Goal: Check status: Check status

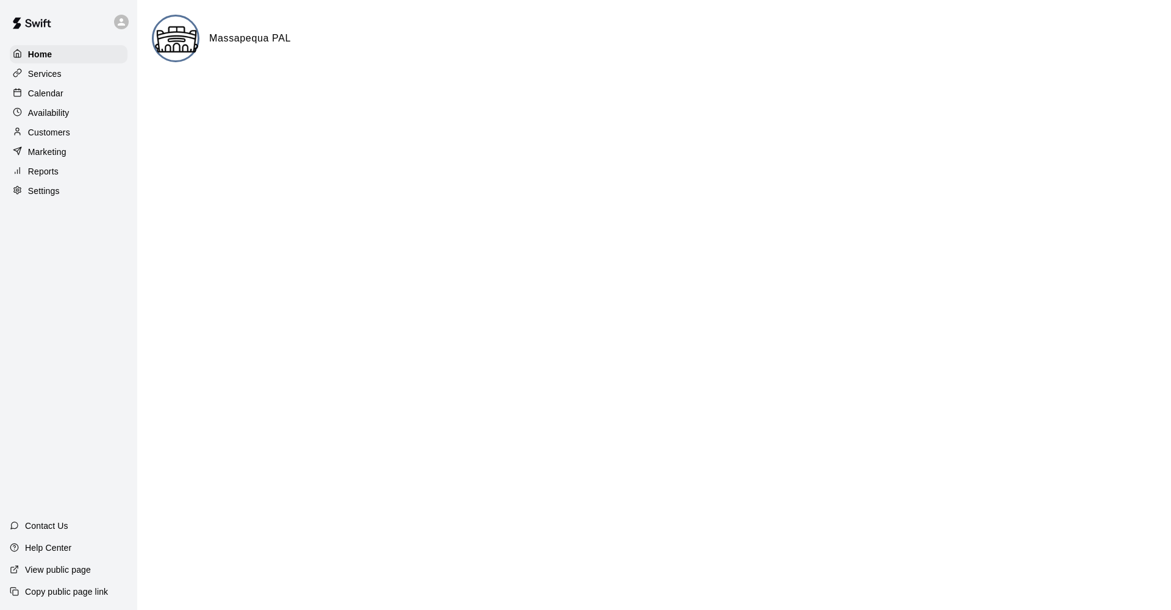
click at [191, 48] on img at bounding box center [177, 39] width 46 height 46
click at [38, 96] on p "Calendar" at bounding box center [45, 93] width 35 height 12
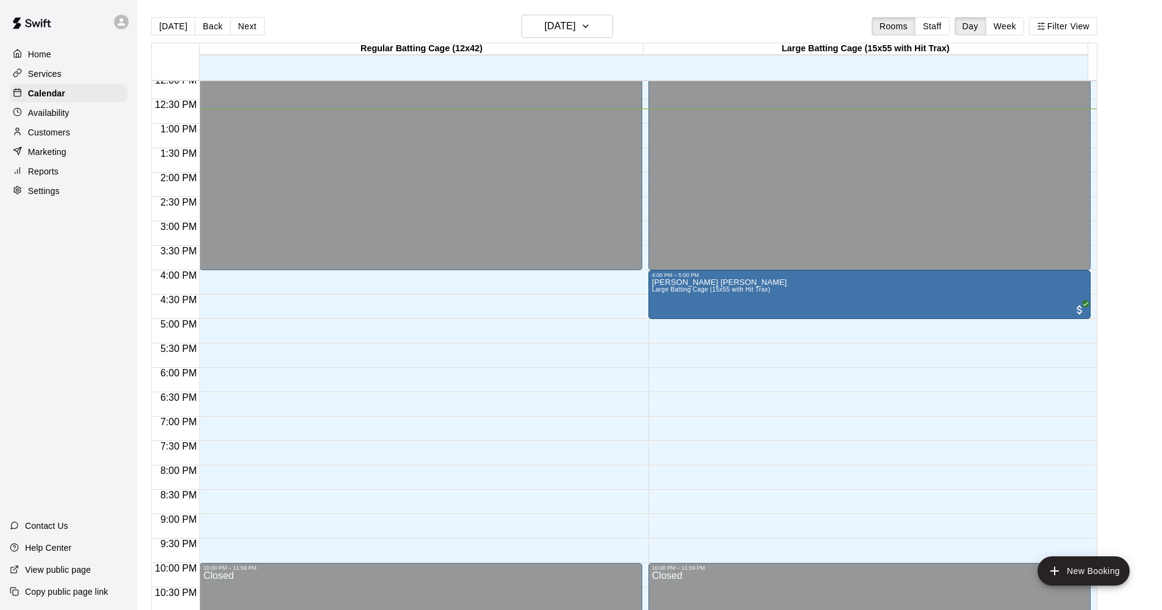
scroll to position [629, 0]
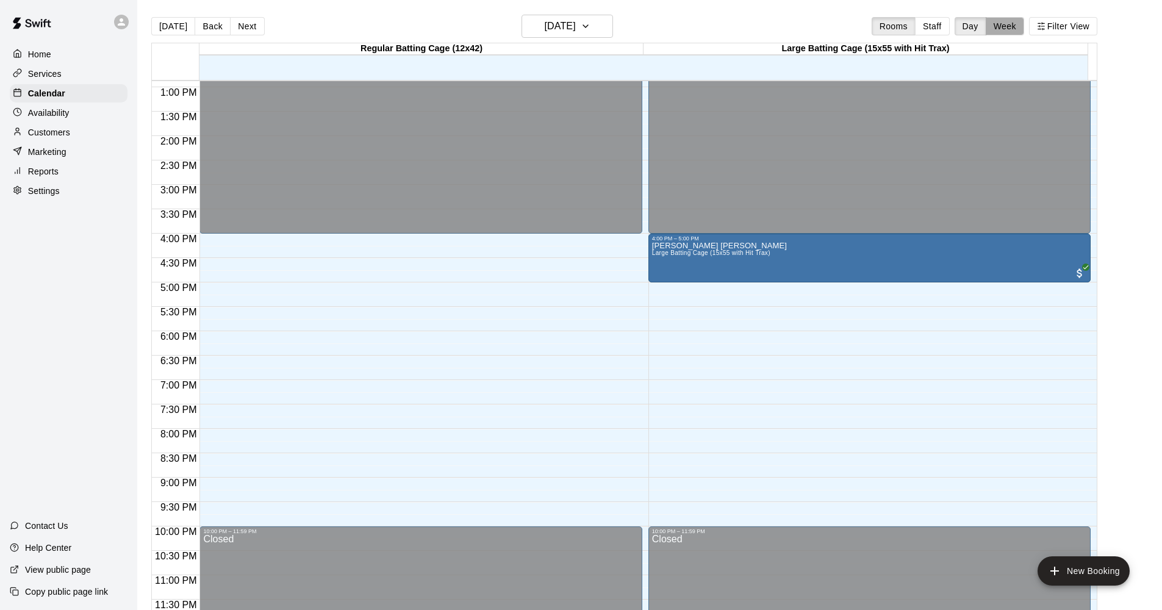
click at [1012, 29] on button "Week" at bounding box center [1004, 26] width 38 height 18
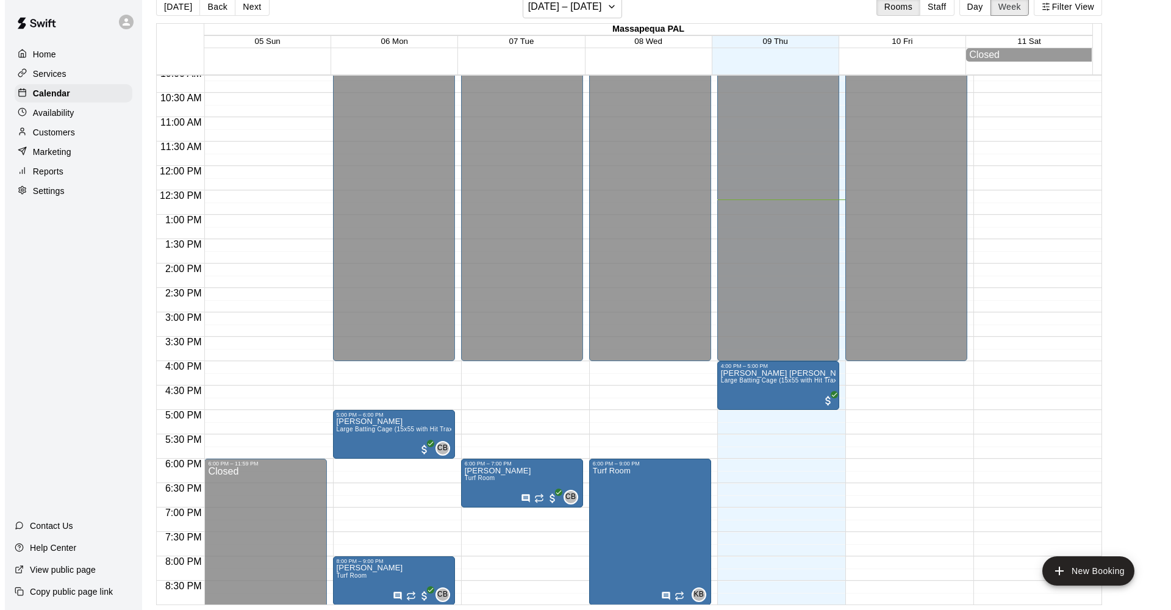
scroll to position [646, 0]
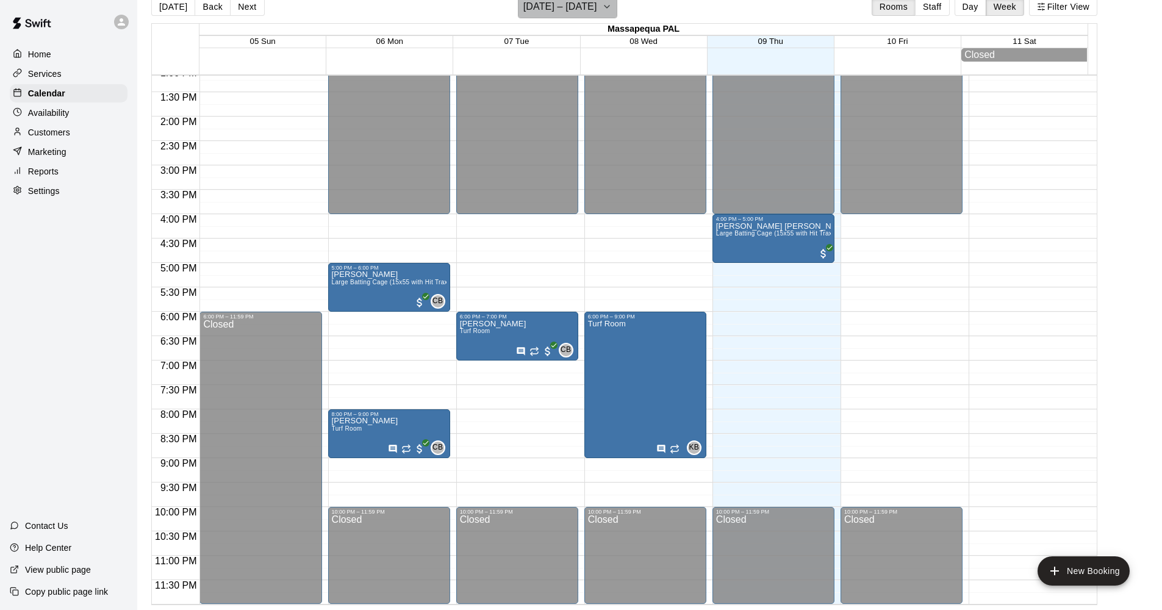
click at [606, 9] on icon "button" at bounding box center [607, 6] width 10 height 15
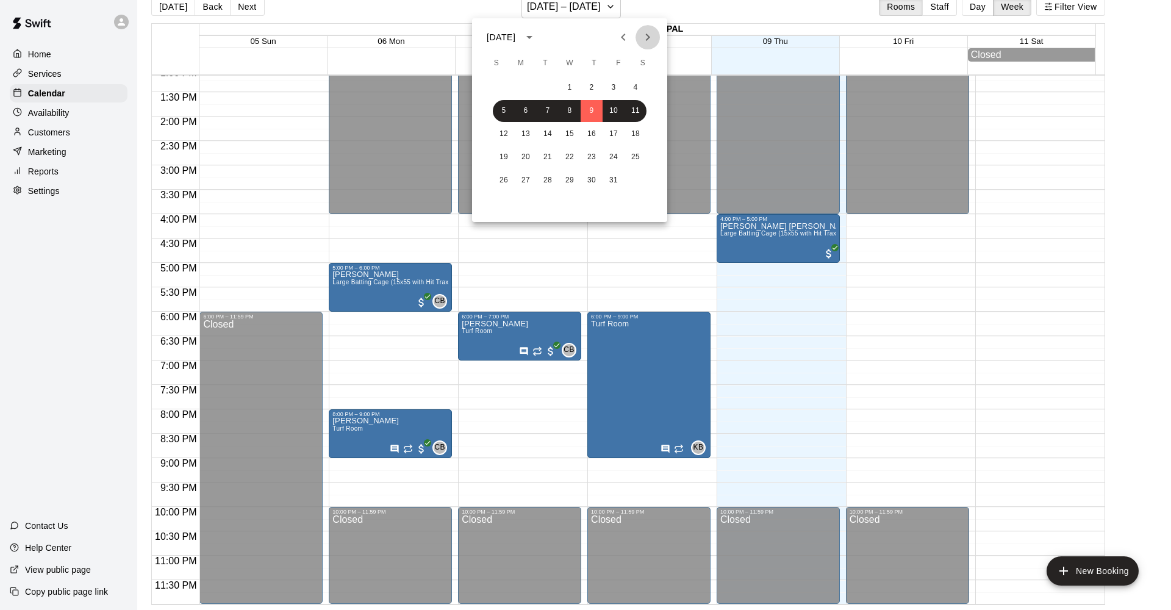
click at [648, 40] on icon "Next month" at bounding box center [647, 37] width 15 height 15
click at [593, 109] on button "6" at bounding box center [592, 111] width 22 height 22
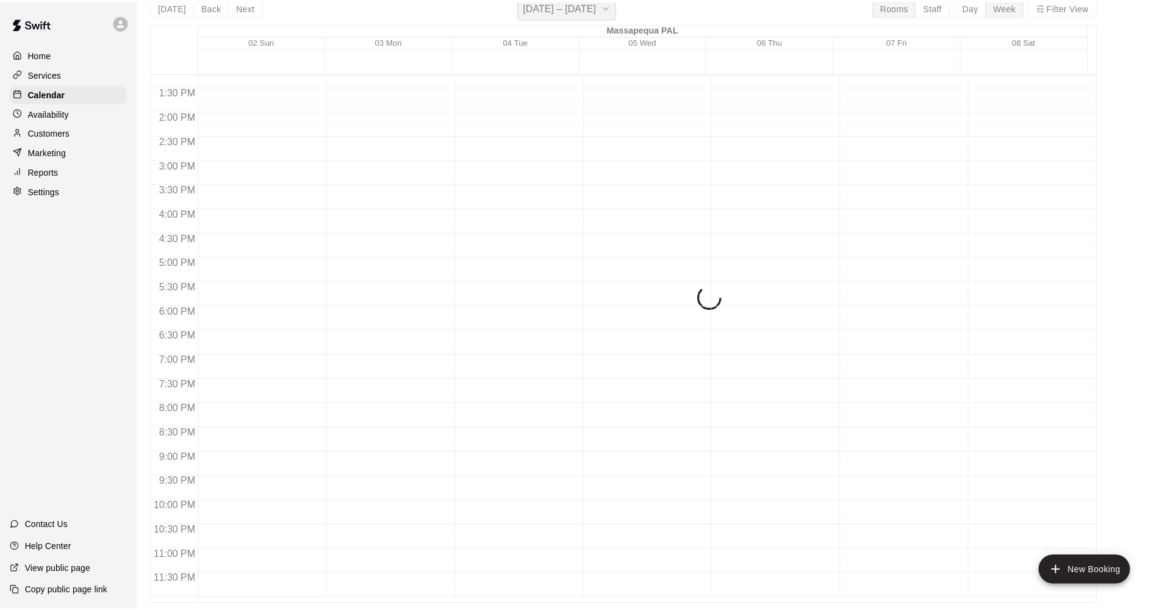
scroll to position [15, 0]
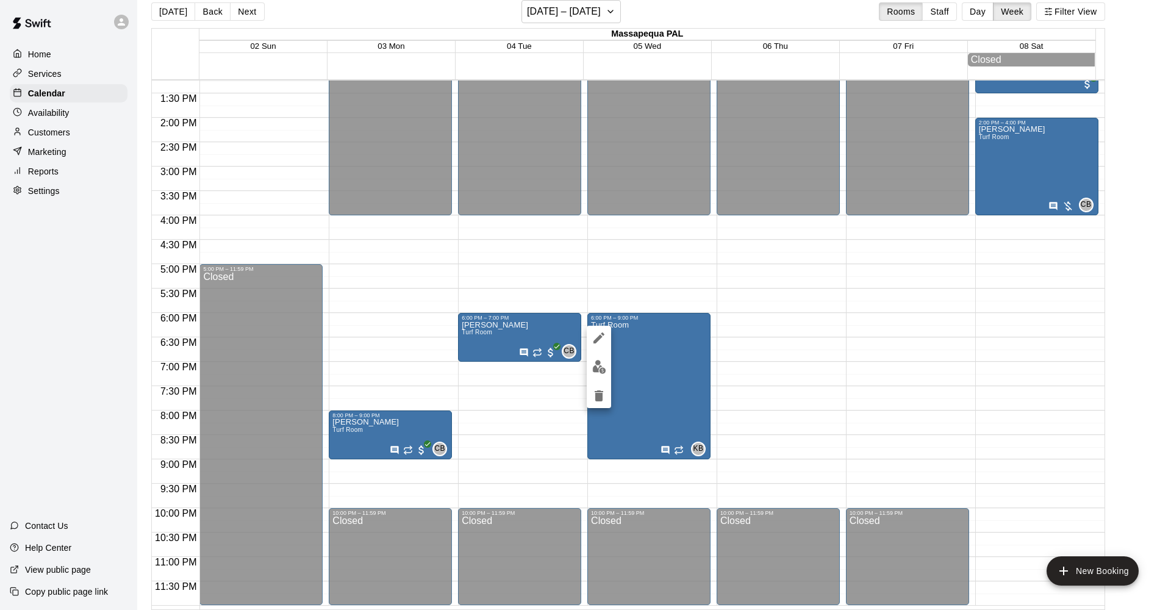
click at [688, 443] on div at bounding box center [585, 305] width 1171 height 610
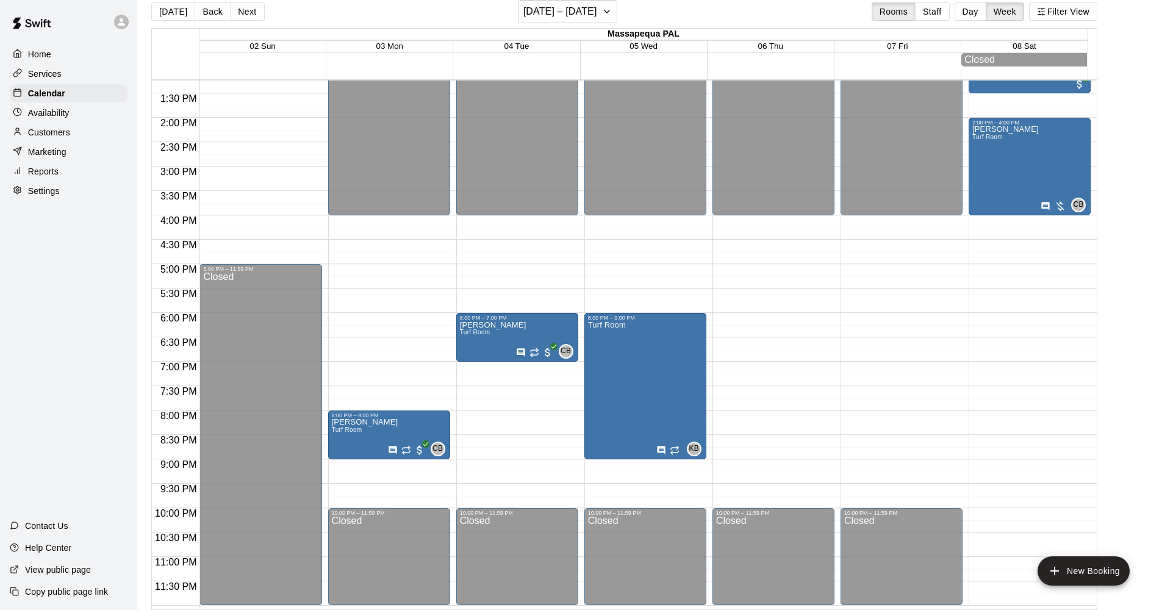
click at [777, 349] on div "12:00 AM – 4:00 PM Closed 10:00 PM – 11:59 PM Closed" at bounding box center [773, 20] width 122 height 1171
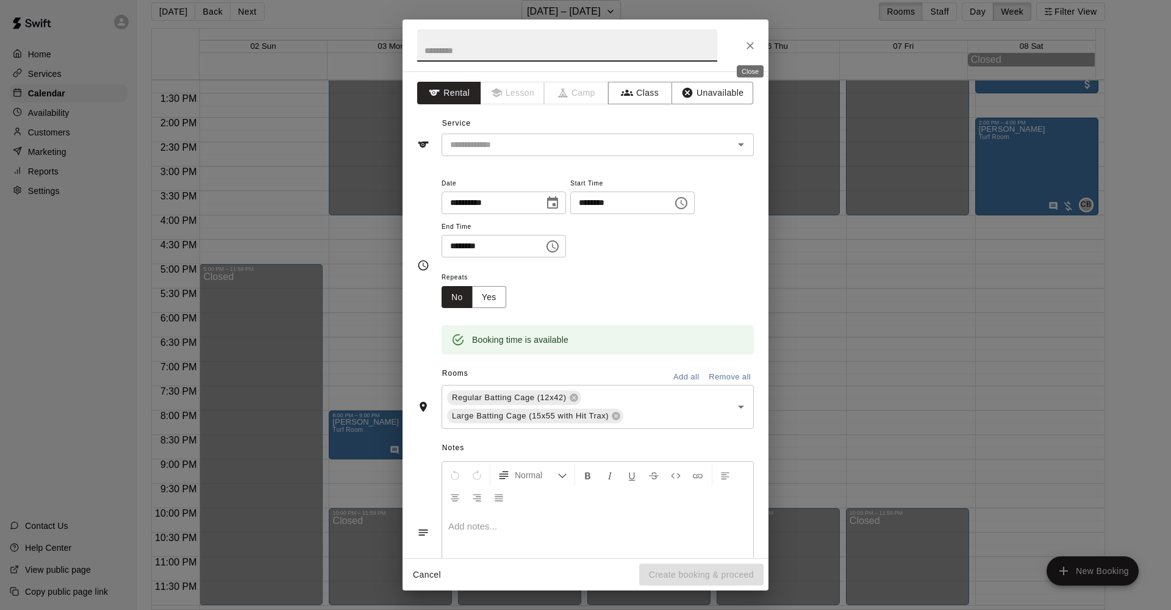
click at [748, 51] on icon "Close" at bounding box center [750, 46] width 12 height 12
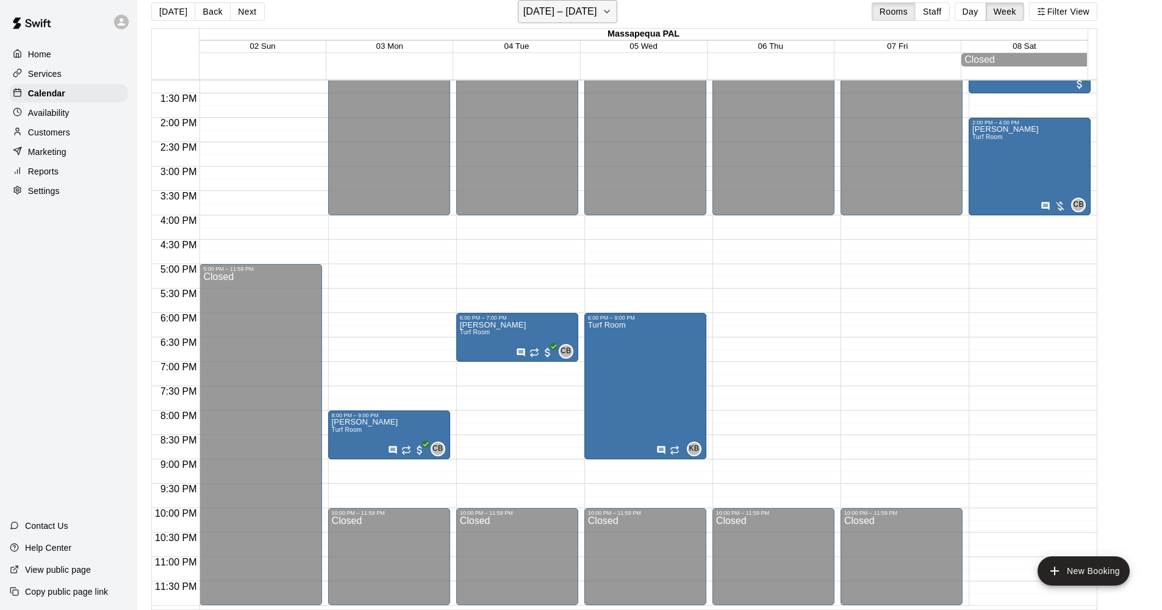
click at [596, 12] on h6 "[DATE] – [DATE]" at bounding box center [560, 11] width 74 height 17
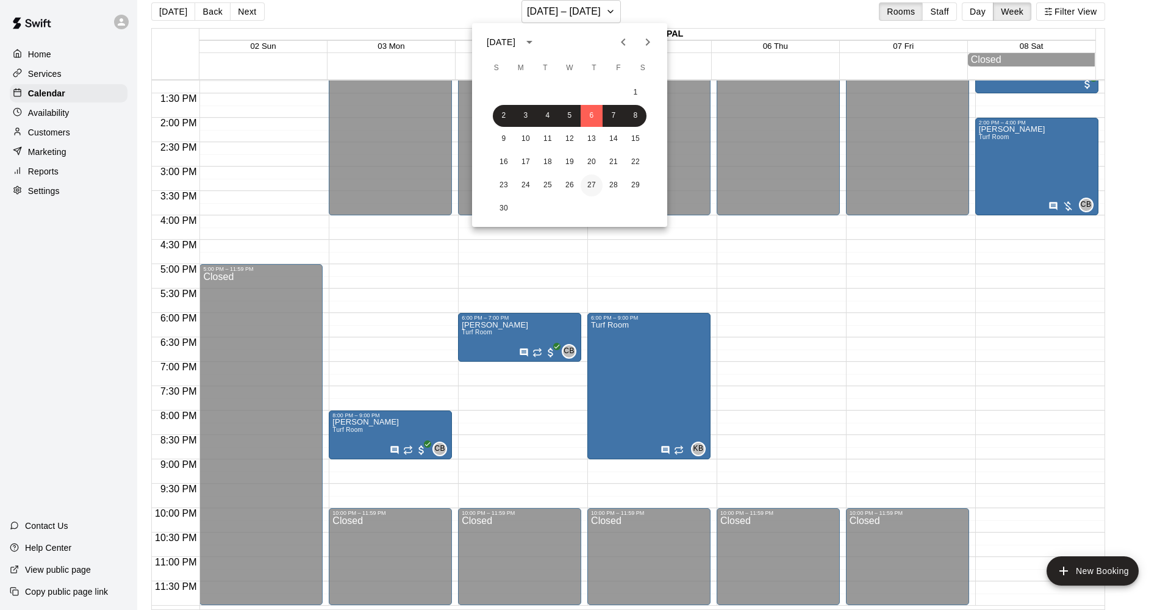
click at [593, 185] on button "27" at bounding box center [592, 185] width 22 height 22
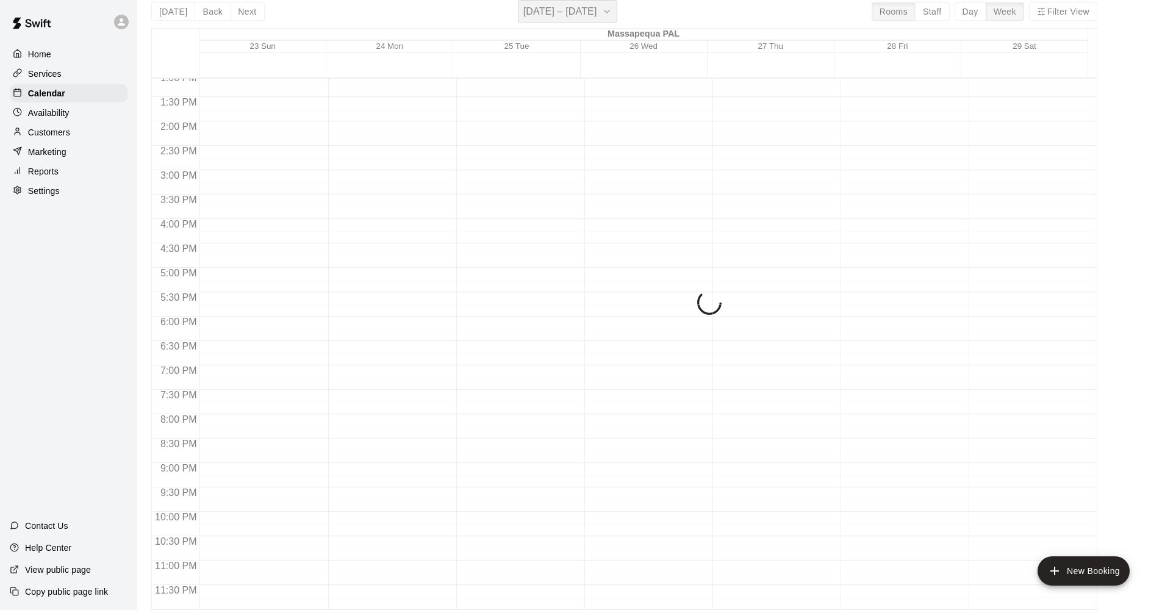
scroll to position [646, 0]
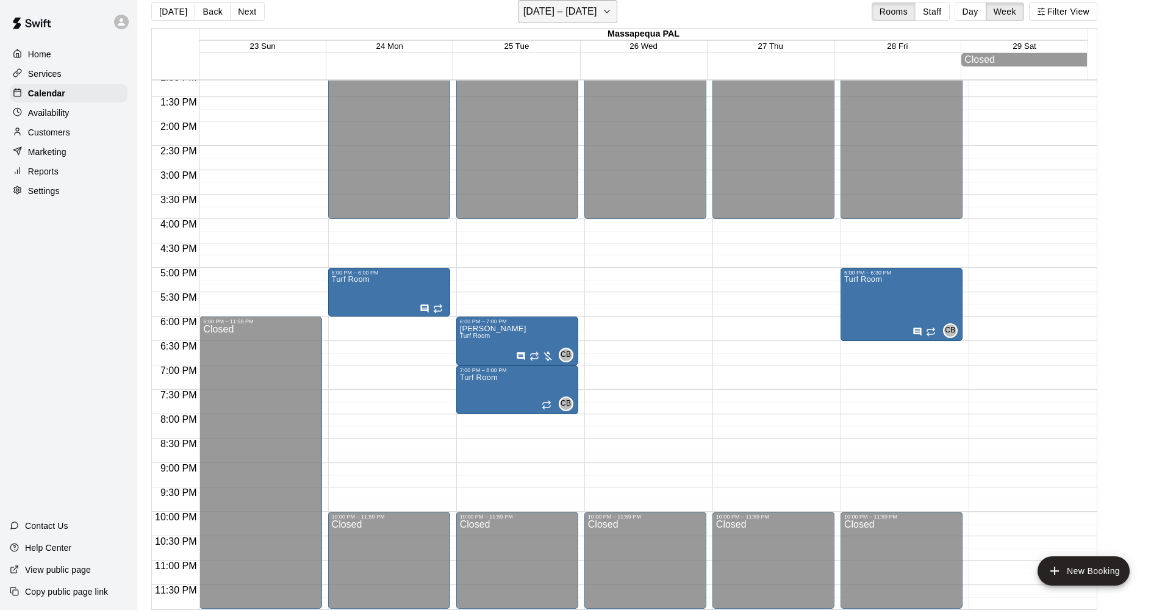
click at [597, 14] on h6 "[DATE] – [DATE]" at bounding box center [560, 11] width 74 height 17
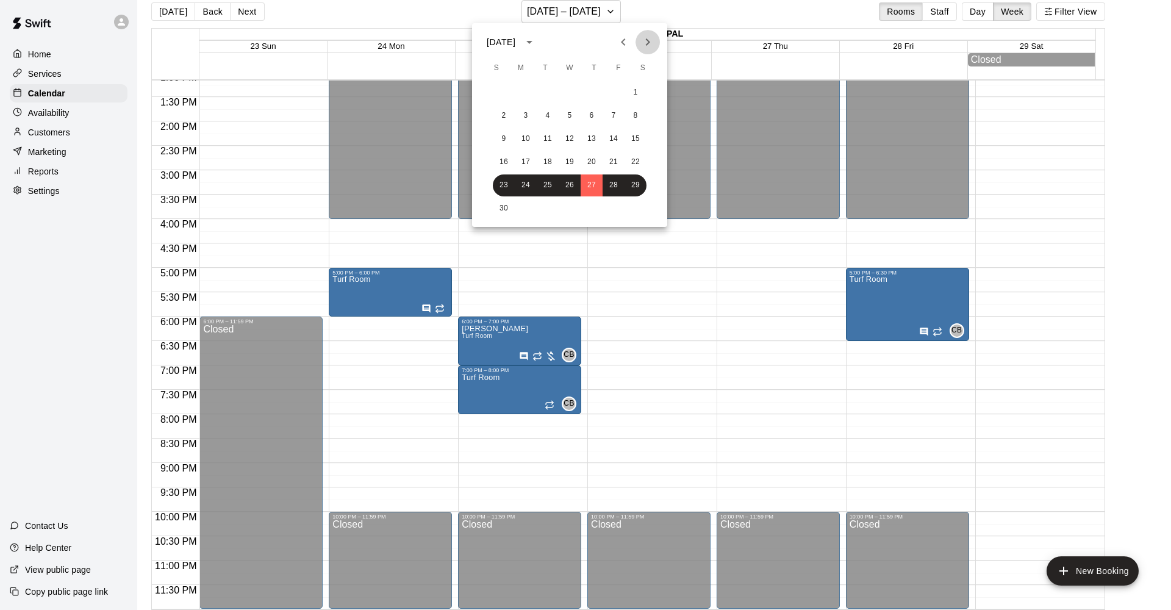
click at [647, 43] on icon "Next month" at bounding box center [647, 42] width 15 height 15
click at [585, 139] on button "18" at bounding box center [592, 139] width 22 height 22
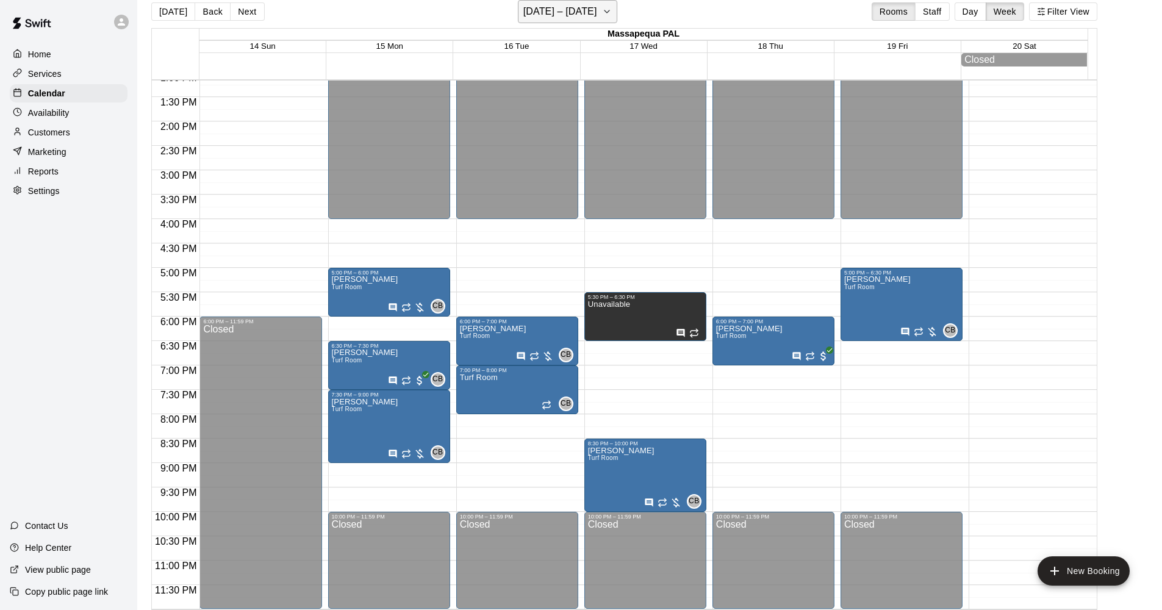
click at [584, 7] on h6 "[DATE] – [DATE]" at bounding box center [560, 11] width 74 height 17
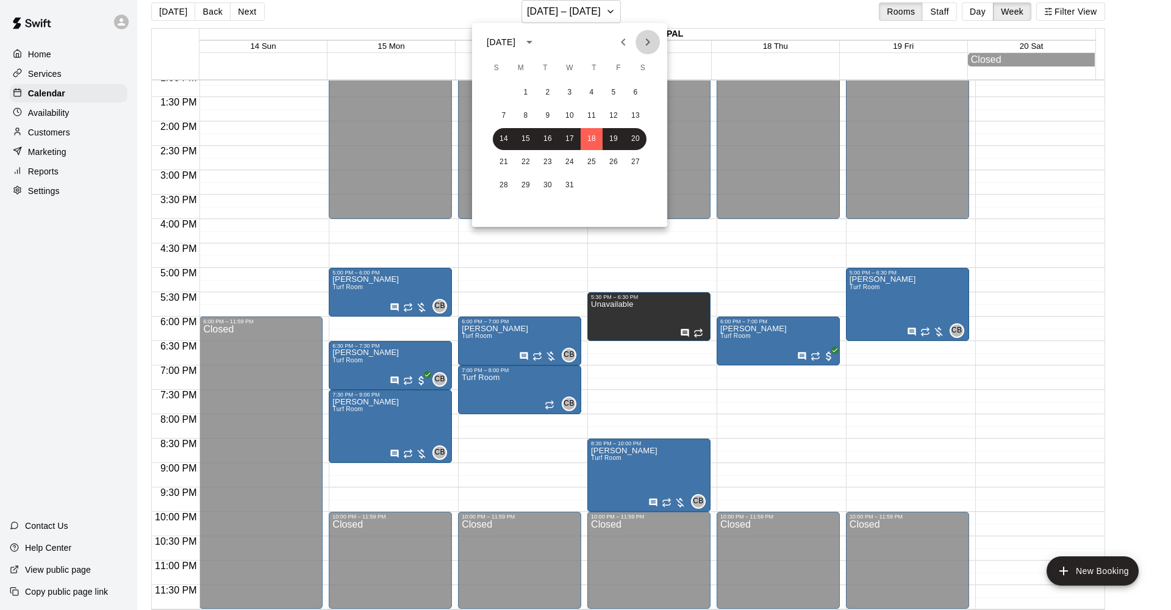
click at [648, 38] on icon "Next month" at bounding box center [647, 42] width 15 height 15
click at [569, 140] on button "14" at bounding box center [570, 139] width 22 height 22
